Goal: Check status: Check status

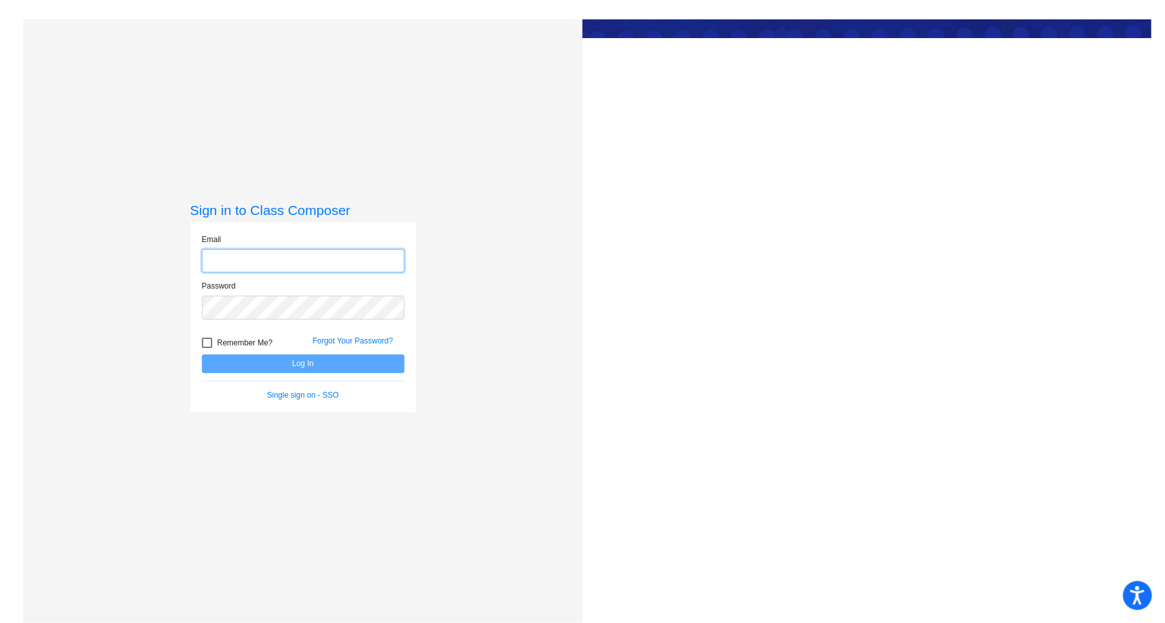
type input "[EMAIL_ADDRESS][DOMAIN_NAME]"
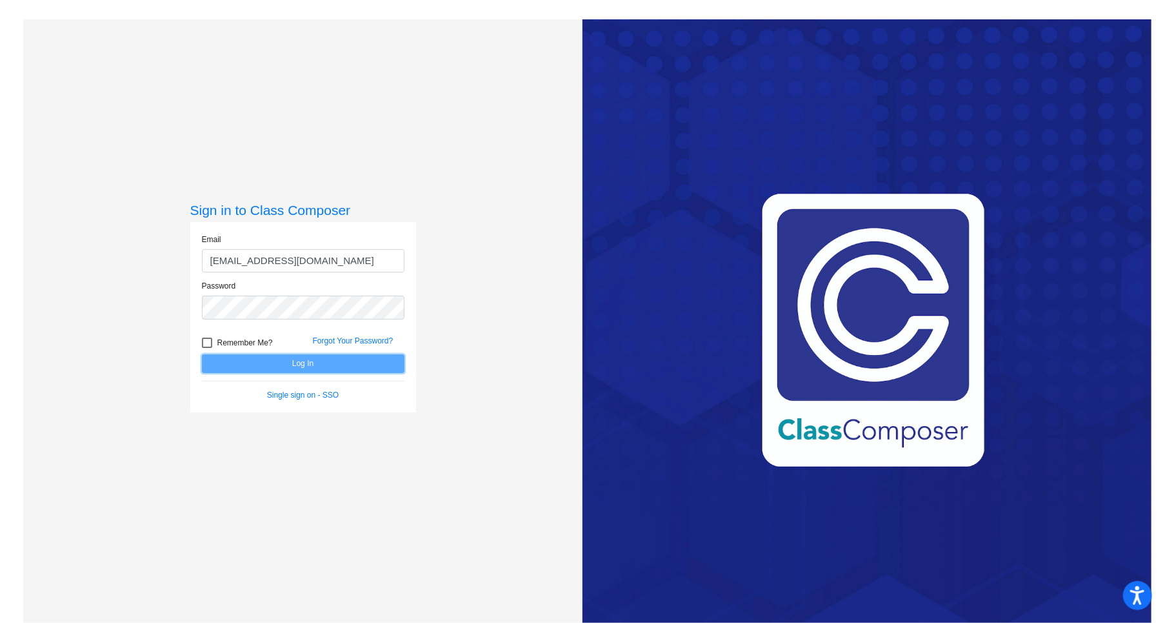
click at [310, 359] on button "Log In" at bounding box center [303, 363] width 203 height 19
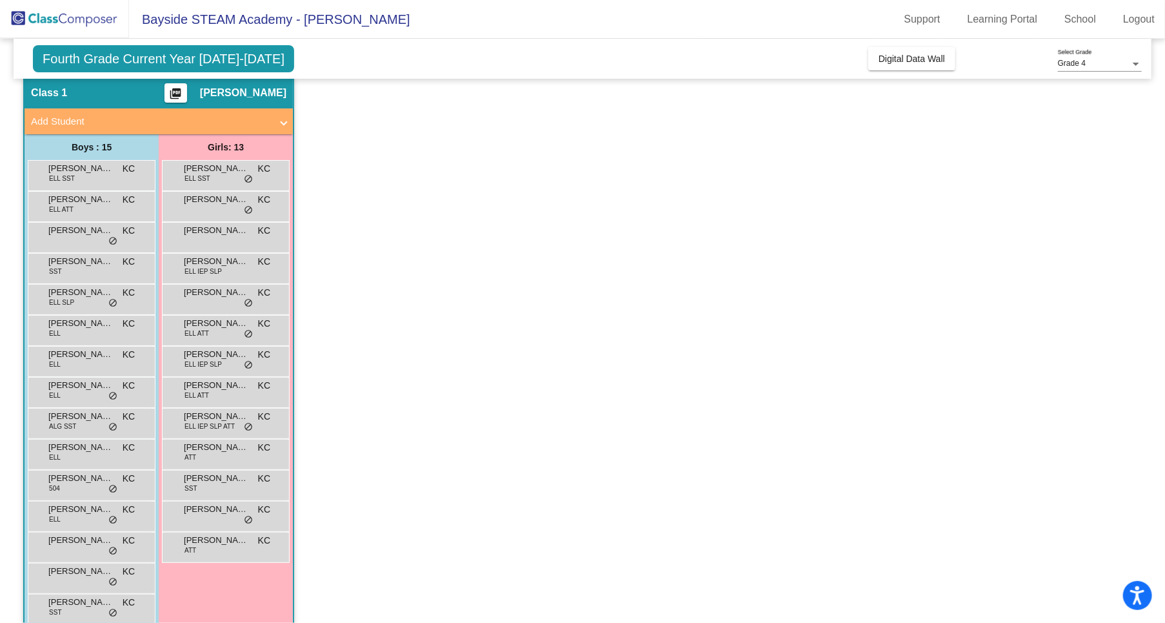
scroll to position [68, 0]
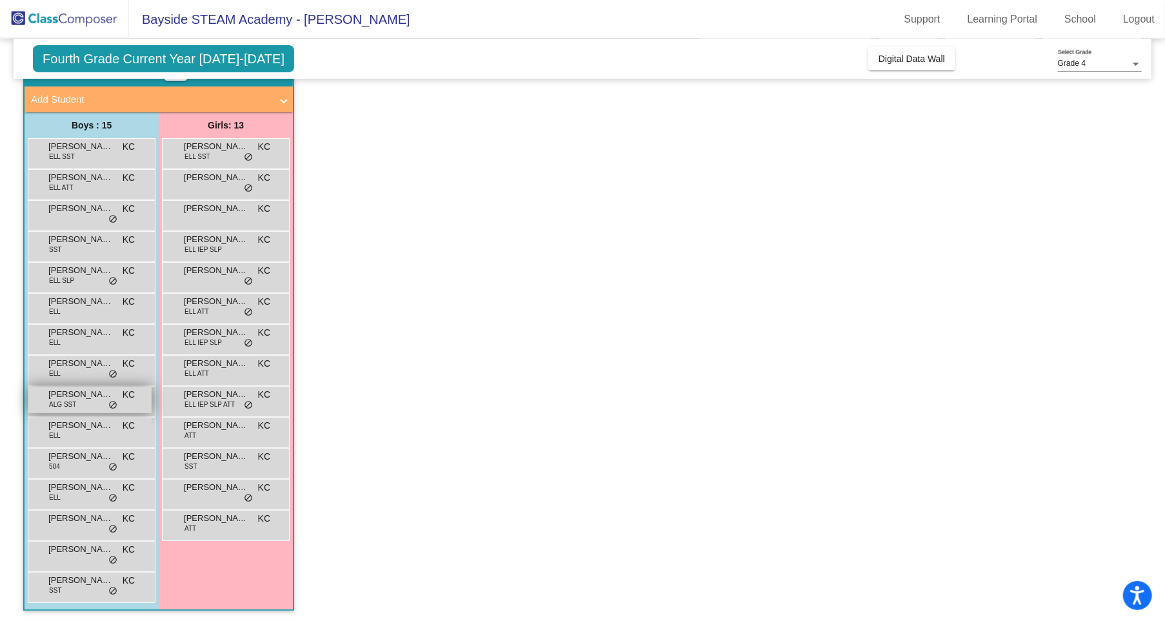
click at [87, 394] on span "[PERSON_NAME]" at bounding box center [80, 394] width 65 height 13
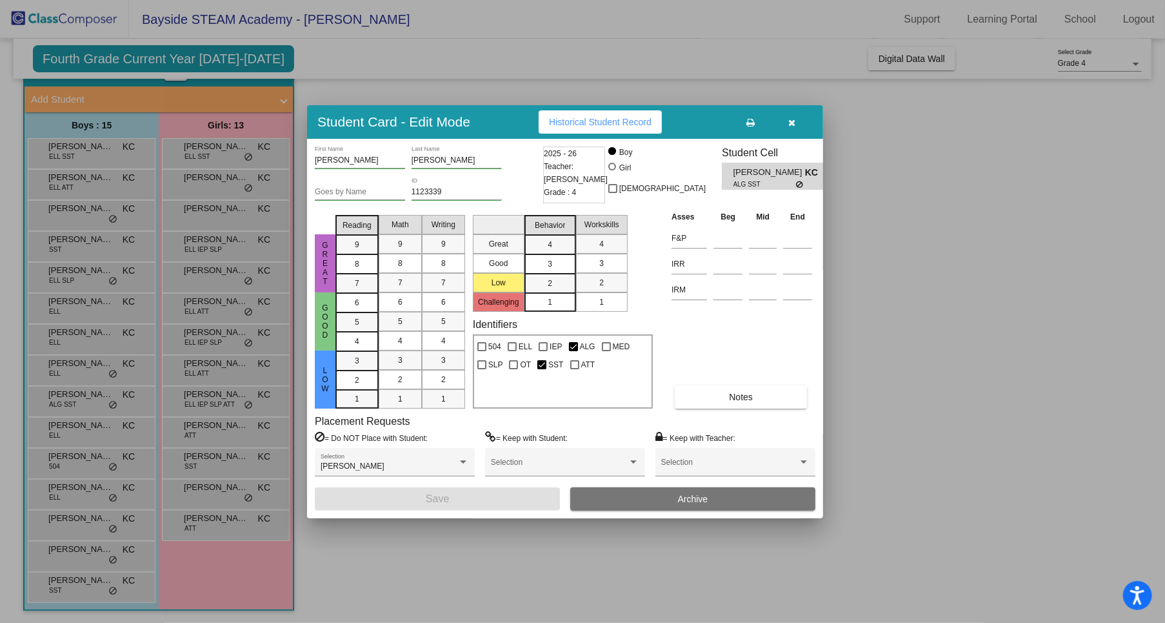
click at [232, 57] on div at bounding box center [582, 311] width 1165 height 623
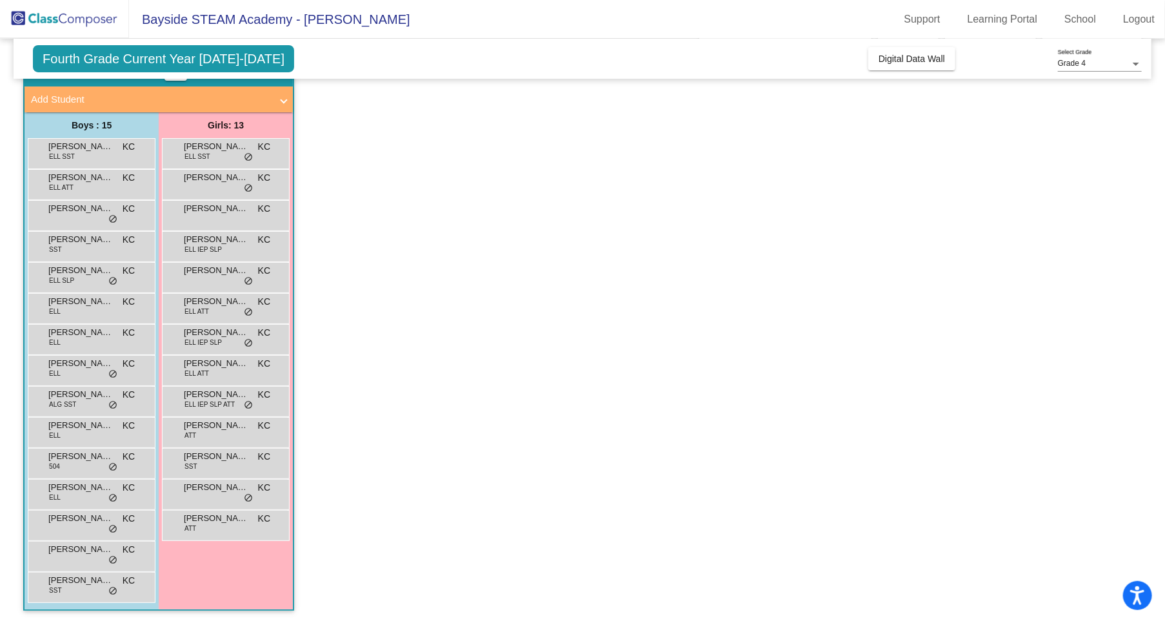
scroll to position [0, 0]
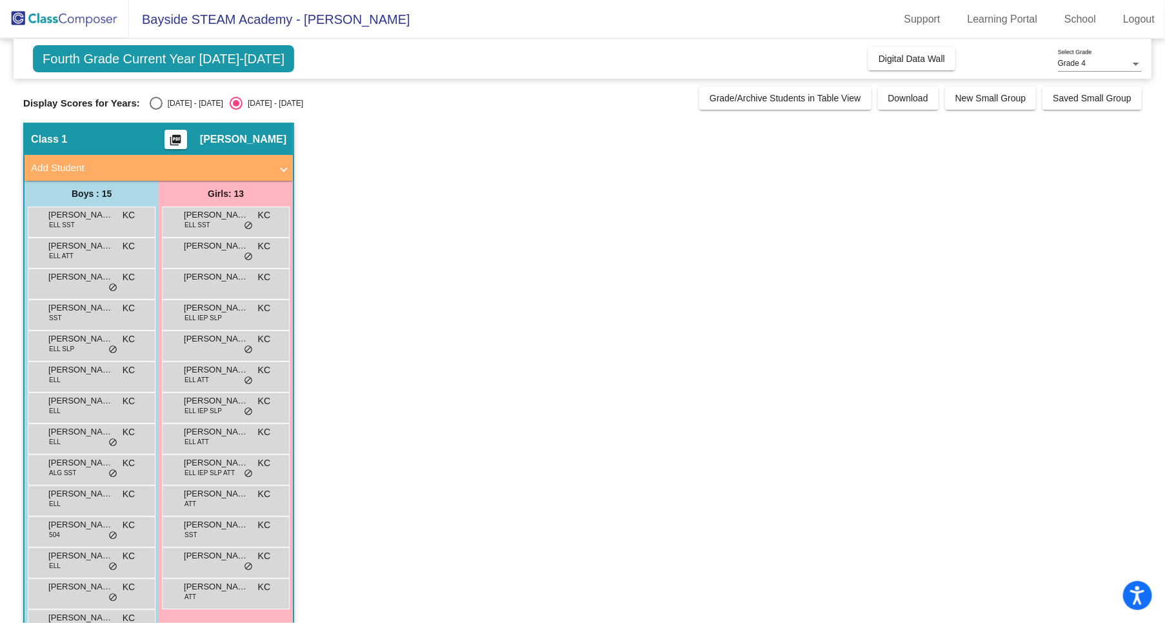
click at [160, 98] on div "Select an option" at bounding box center [156, 103] width 13 height 13
click at [156, 110] on input "[DATE] - [DATE]" at bounding box center [155, 110] width 1 height 1
radio input "true"
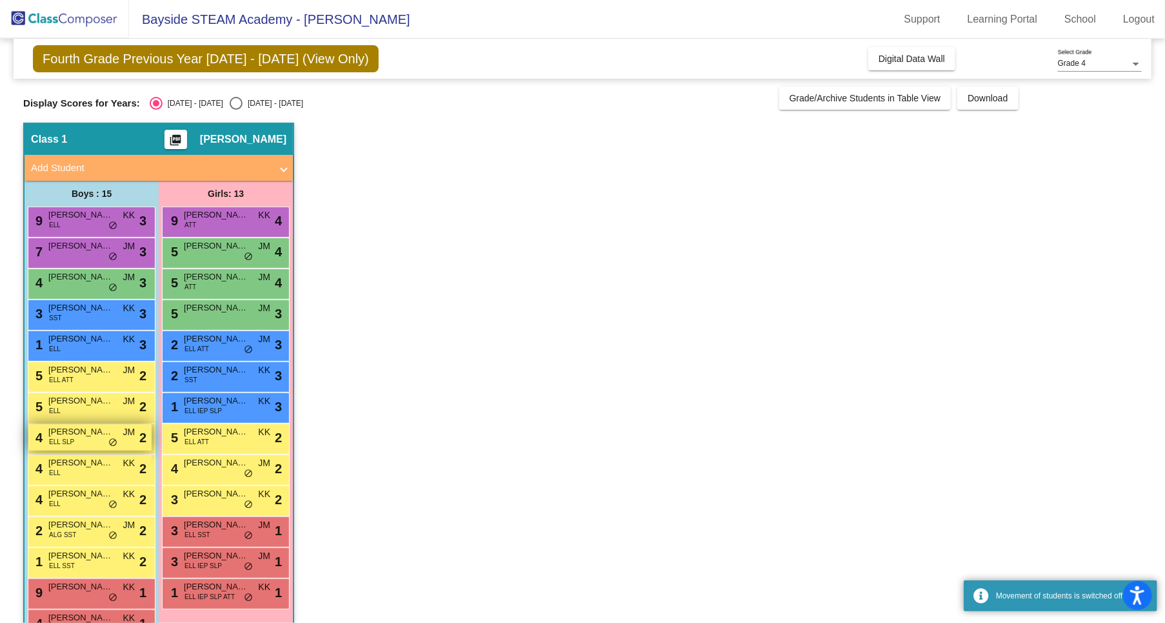
scroll to position [68, 0]
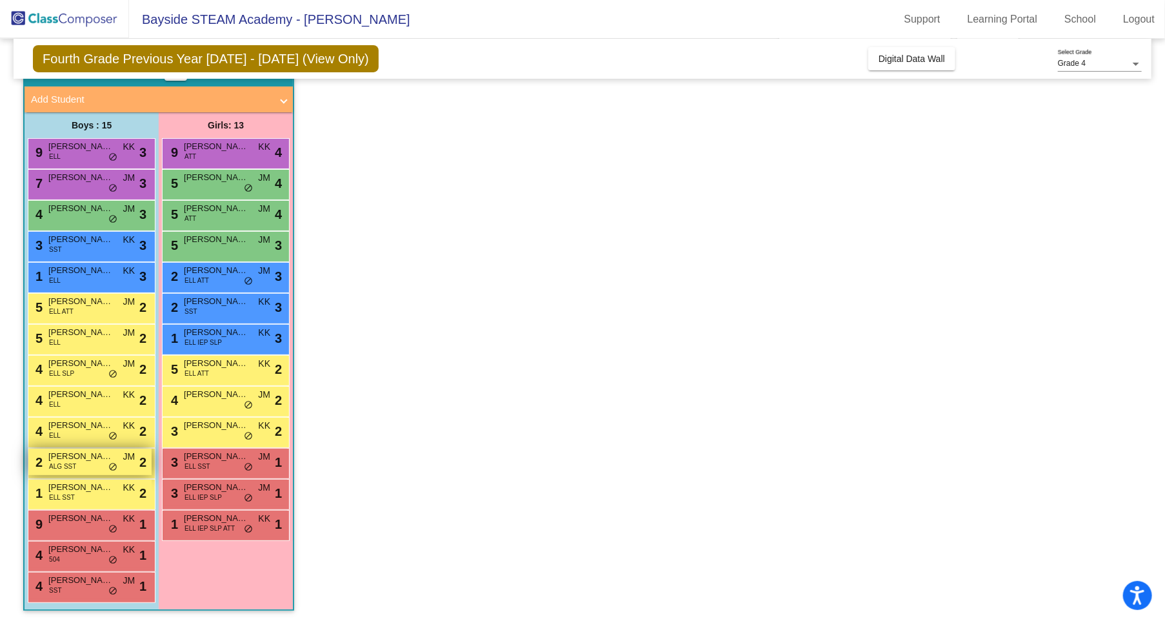
click at [88, 458] on span "[PERSON_NAME]" at bounding box center [80, 456] width 65 height 13
